Goal: Information Seeking & Learning: Learn about a topic

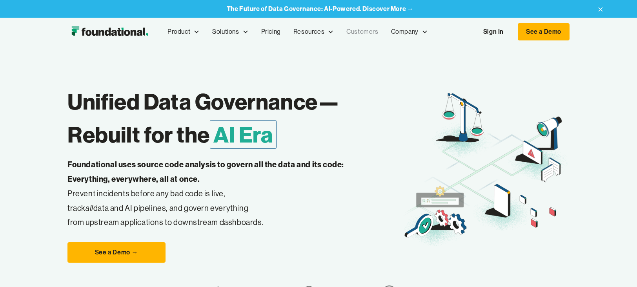
click at [364, 29] on link "Customers" at bounding box center [362, 32] width 44 height 26
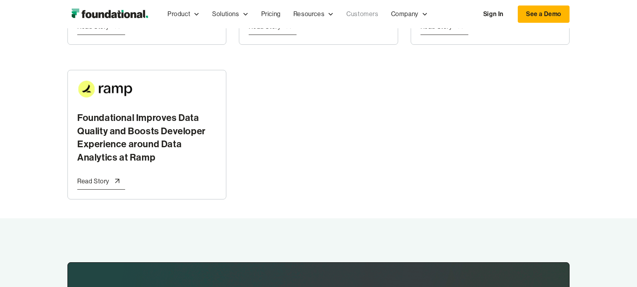
scroll to position [441, 0]
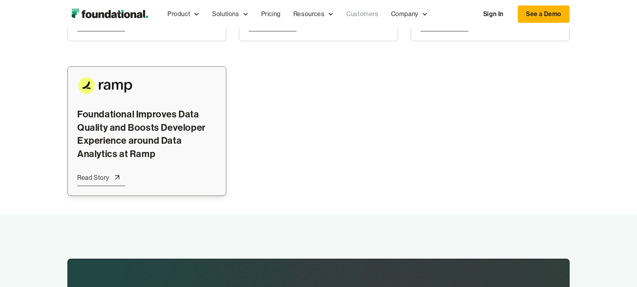
click at [165, 133] on h2 "Foundational Improves Data Quality and Boosts Developer Experience around Data …" at bounding box center [146, 133] width 139 height 53
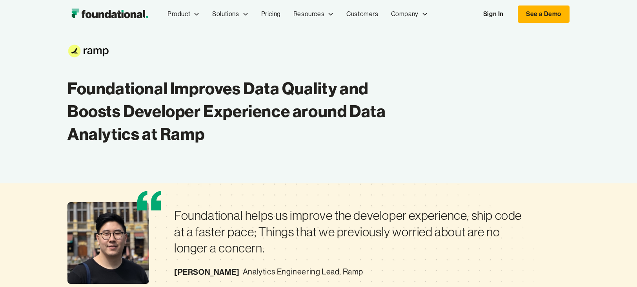
click at [56, 187] on div "Foundational helps us improve the developer experience, ship code at a faster p…" at bounding box center [318, 284] width 637 height 202
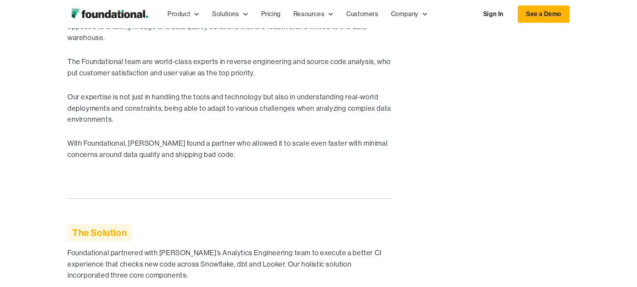
scroll to position [964, 0]
